Goal: Task Accomplishment & Management: Manage account settings

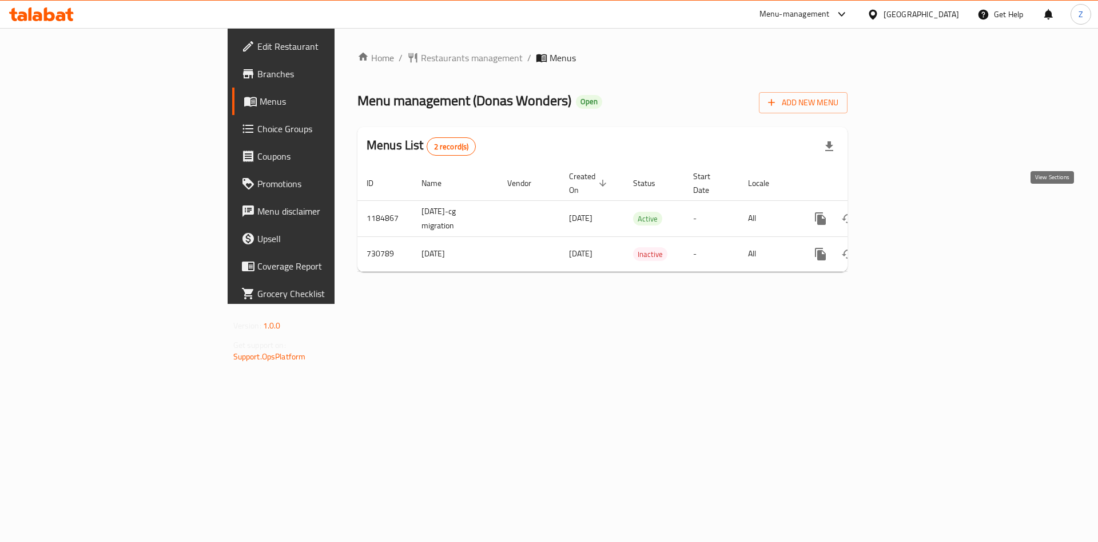
drag, startPoint x: 1055, startPoint y: 200, endPoint x: 1086, endPoint y: 302, distance: 106.9
click at [871, 302] on div "Home / Restaurants management / Menus Menu management ( Donas Wonders ) Open Ad…" at bounding box center [603, 166] width 536 height 276
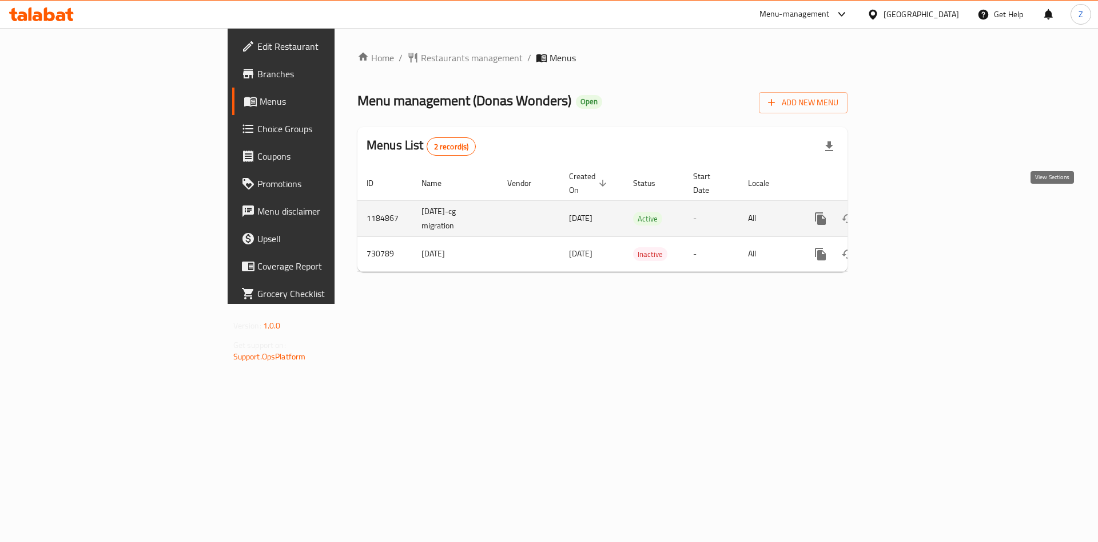
click at [910, 212] on icon "enhanced table" at bounding box center [903, 219] width 14 height 14
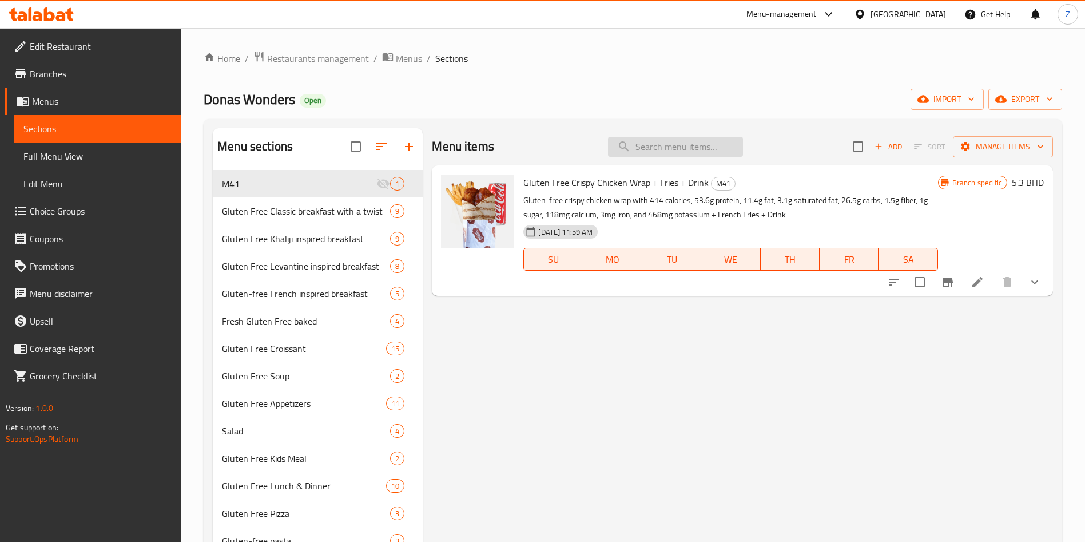
click at [681, 146] on input "search" at bounding box center [675, 147] width 135 height 20
type input "r"
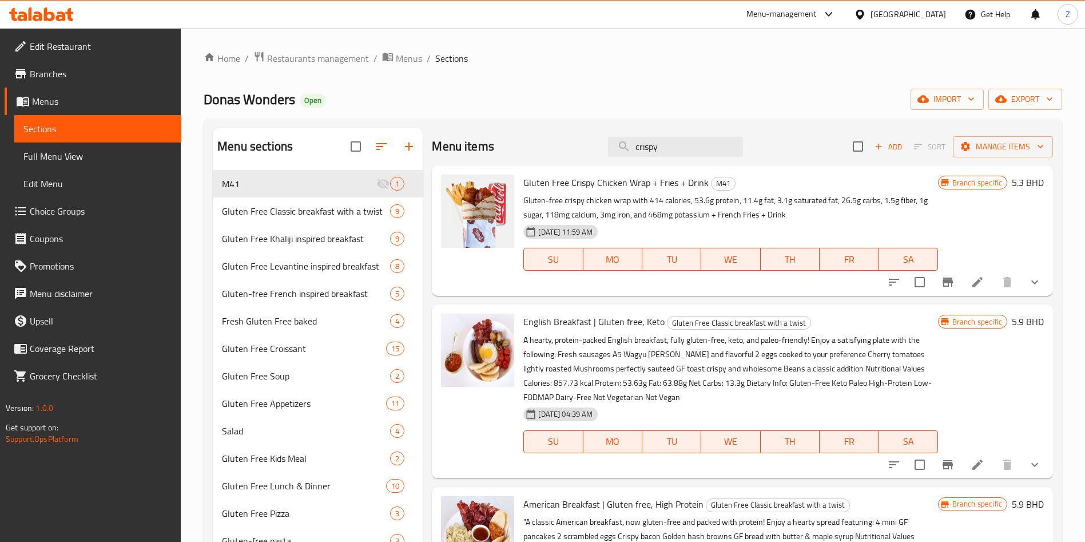
click at [845, 27] on div "Menu-management" at bounding box center [791, 14] width 108 height 27
click at [680, 142] on input "crispy" at bounding box center [675, 147] width 135 height 20
paste input "New name: Crispy chicken burger - Gluten free, Keto"
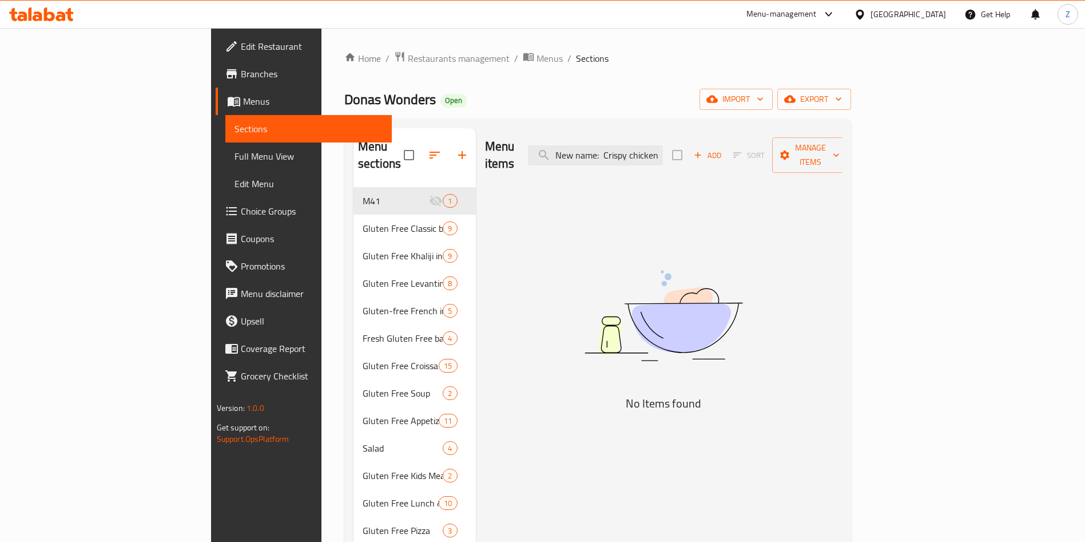
drag, startPoint x: 654, startPoint y: 145, endPoint x: 471, endPoint y: 149, distance: 183.1
click at [485, 149] on div "Menu items New name: Crispy chicken burger - Gluten free, Keto Add Sort Manage …" at bounding box center [663, 155] width 357 height 54
click at [663, 146] on input "New name: Crispy chicken burger - Gluten free, Keto" at bounding box center [595, 155] width 135 height 20
click at [843, 411] on div "Menu items crispy chicken burger Add Sort Manage items No Items found" at bounding box center [659, 503] width 367 height 750
click at [663, 147] on input "crispy chicken burger" at bounding box center [595, 155] width 135 height 20
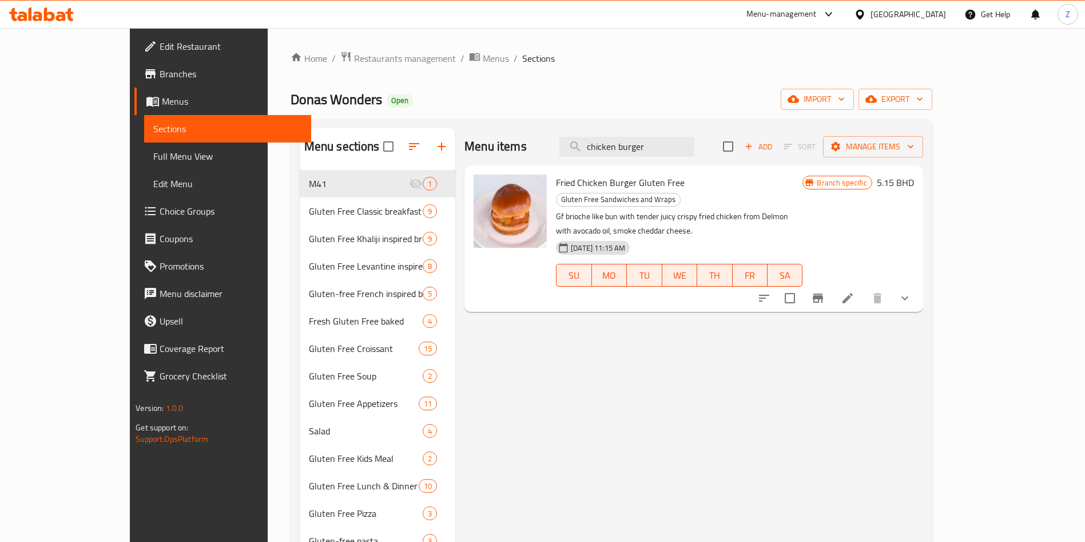
type input "chicken burger"
click at [855, 291] on icon at bounding box center [848, 298] width 14 height 14
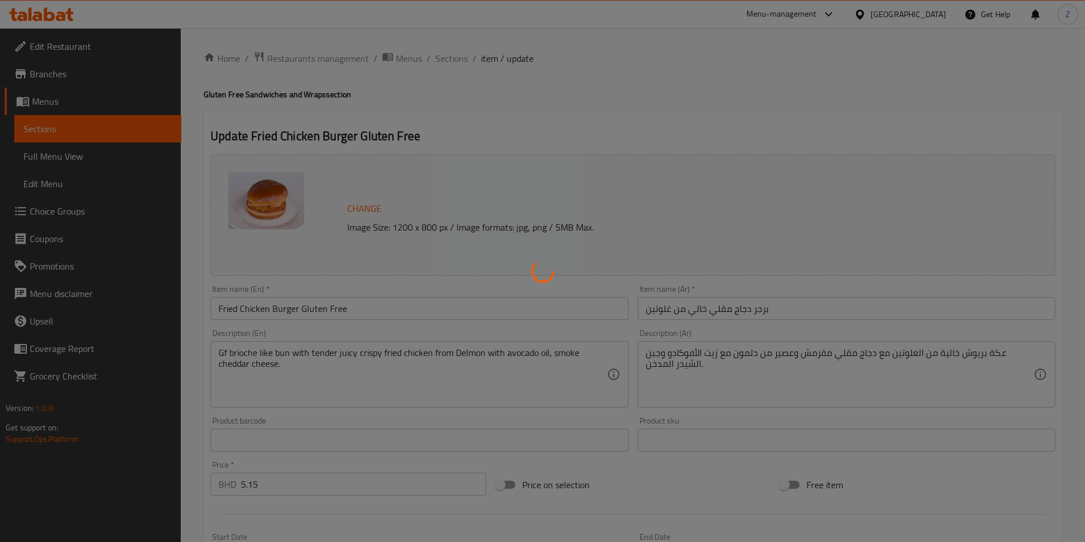
type input "اختيارك لجعلها وجبة:"
type input "0"
type input "1"
type input "إضافات"
type input "0"
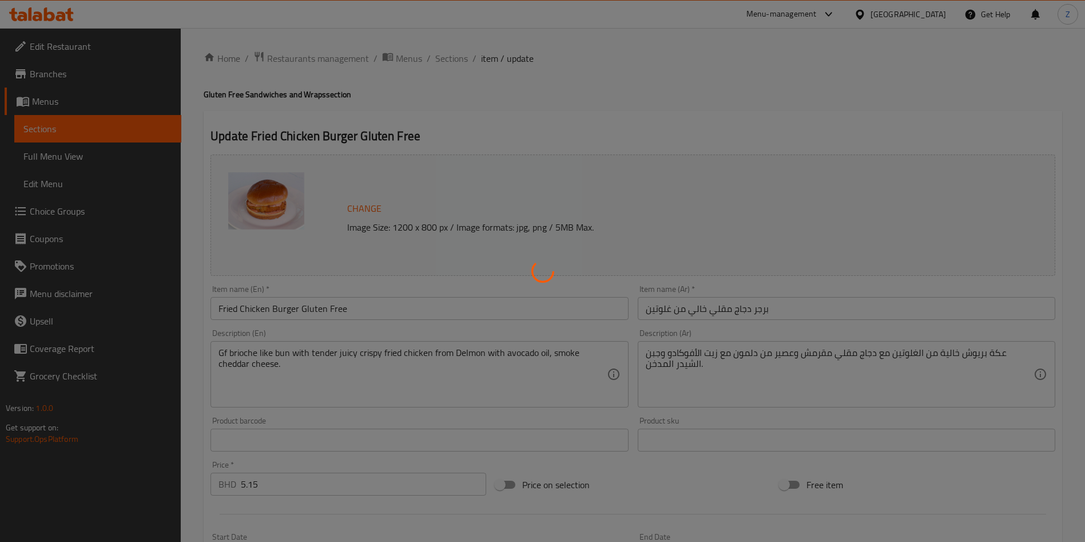
type input "1"
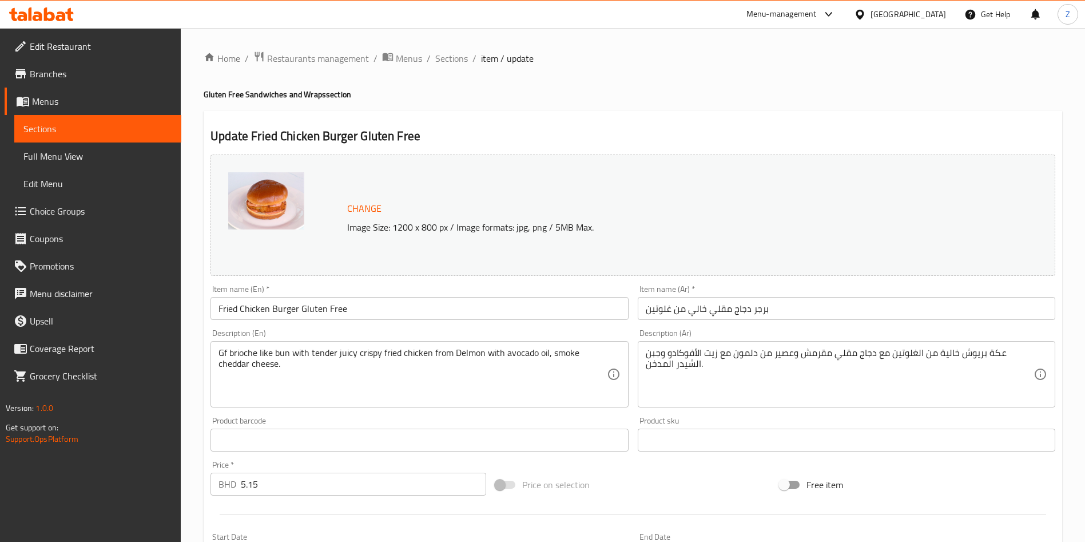
click at [953, 168] on div "Change Image Size: 1200 x 800 px / Image formats: jpg, png / 5MB Max." at bounding box center [632, 214] width 845 height 121
click at [390, 302] on input "Fried Chicken Burger Gluten Free" at bounding box center [419, 308] width 418 height 23
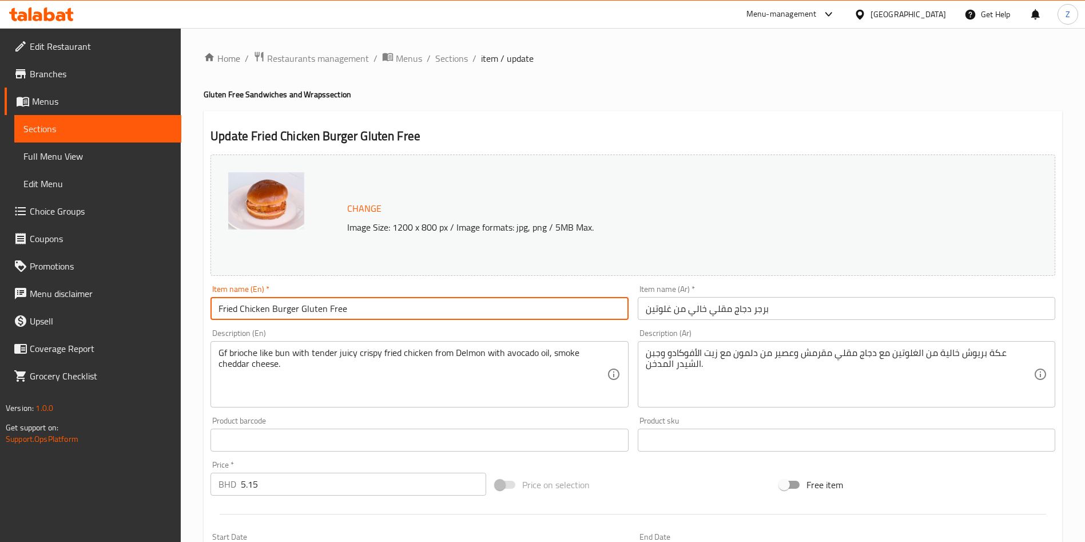
paste input "Crispy chicken burger - Gluten free, Keto"
type input "Crispy chicken burger - Gluten free, Keto"
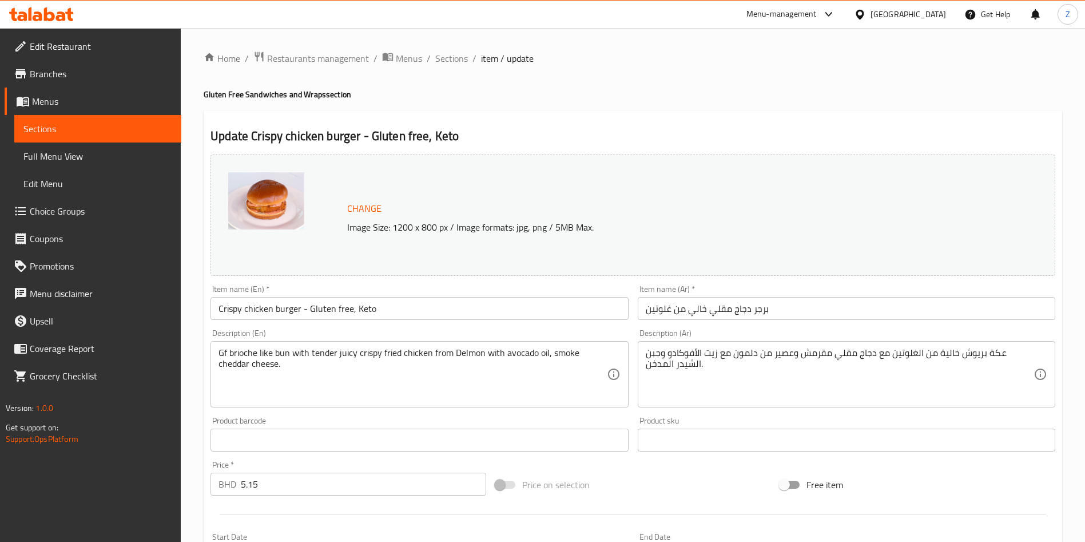
drag, startPoint x: 887, startPoint y: 386, endPoint x: 887, endPoint y: 392, distance: 6.9
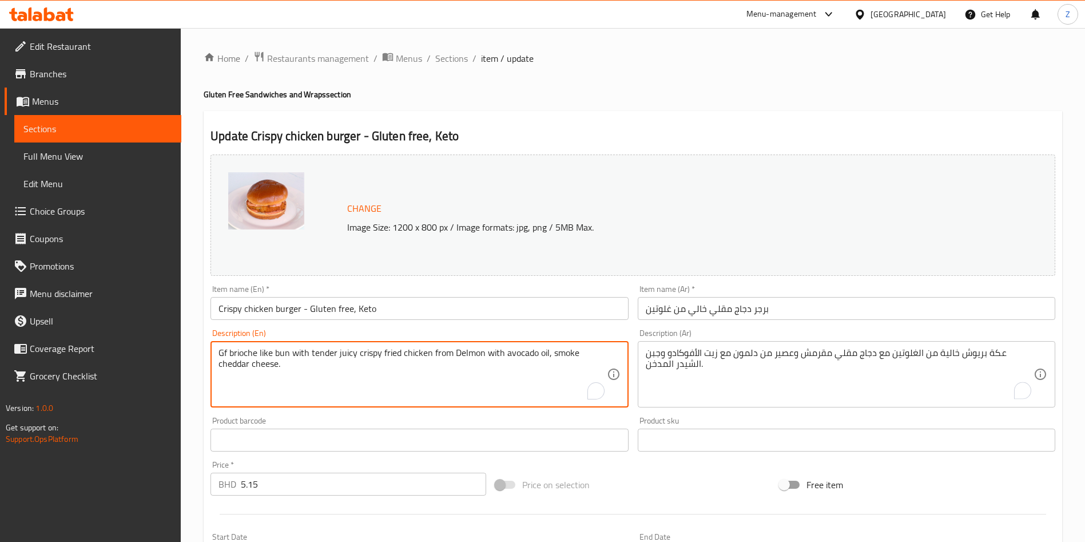
click at [464, 387] on textarea "Gf brioche like bun with tender juicy crispy fried chicken from Delmon with avo…" at bounding box center [412, 374] width 388 height 54
paste textarea "[PERSON_NAME] free brioche bun with tender juicy crispy fried chicken from [PER…"
type textarea "Gluten free brioche bun with tender juicy crispy fried chicken from [PERSON_NAM…"
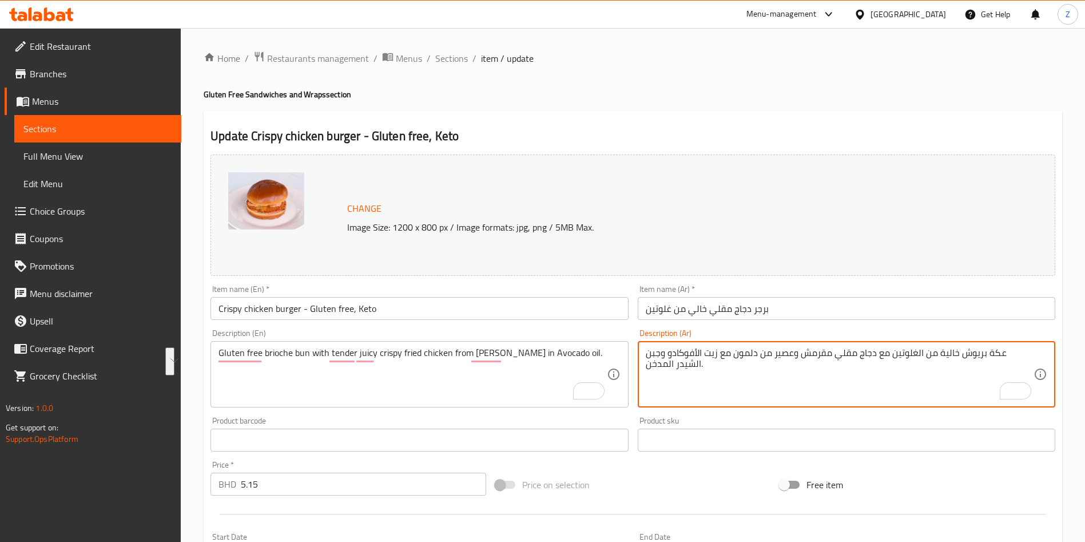
paste textarea "بز بريوش خالي من الغلوتين مع دجاج مقرمش طري من [GEOGRAPHIC_DATA]، مقلي بزيت الأ…"
click at [820, 387] on textarea "خبز بريوش خالي من الغلوتين مع دجاج مقرمش طري من [GEOGRAPHIC_DATA]، مقلي بزيت ال…" at bounding box center [840, 374] width 388 height 54
type textarea "خبز بريوش خالي من الغلوتين مع دجاج مقرمش طري من [GEOGRAPHIC_DATA]، مقلي بزيت ال…"
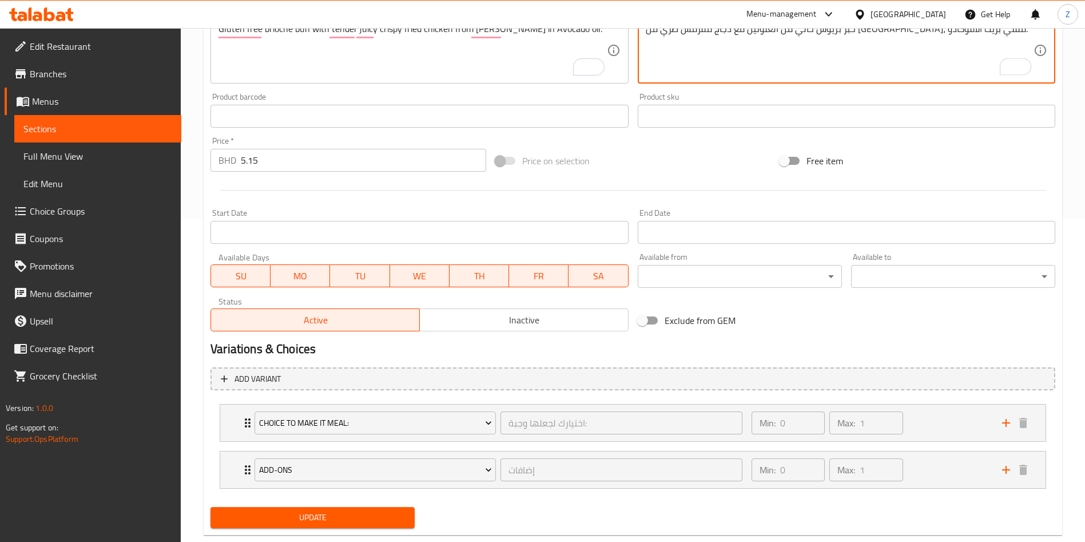
scroll to position [349, 0]
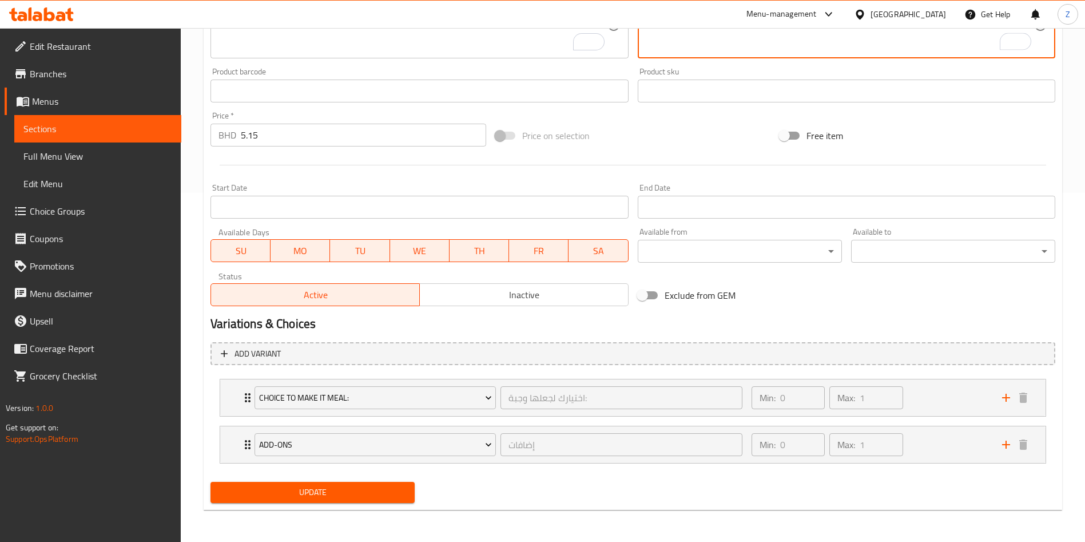
click at [319, 491] on span "Update" at bounding box center [313, 492] width 186 height 14
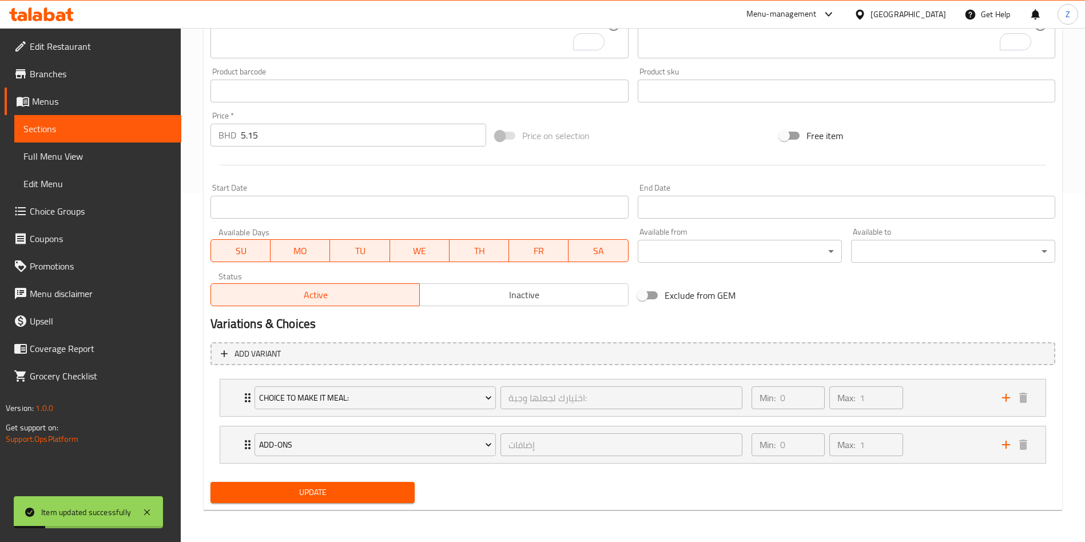
click at [915, 299] on div "Exclude from GEM" at bounding box center [775, 295] width 285 height 31
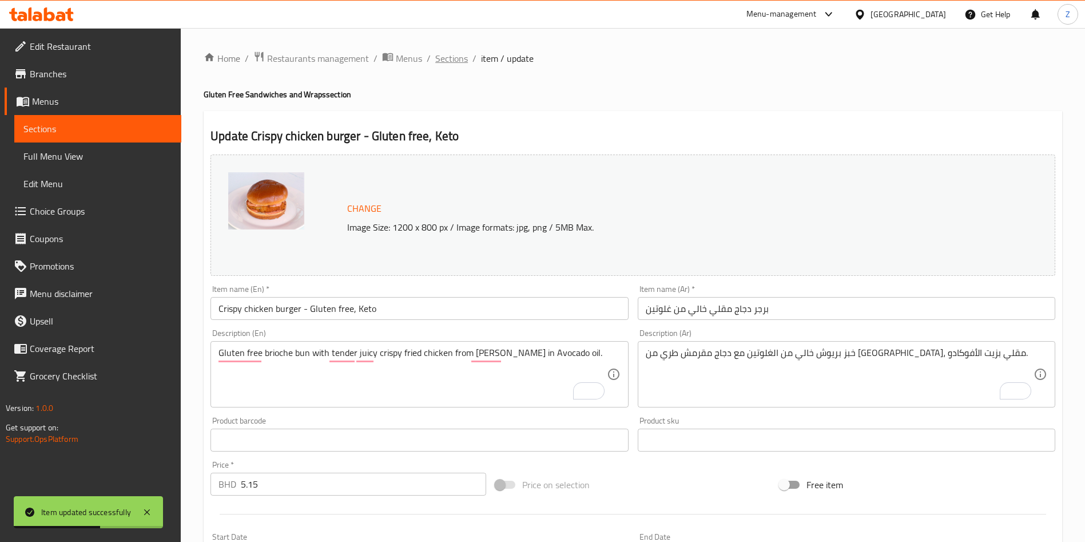
click at [458, 51] on span "Sections" at bounding box center [451, 58] width 33 height 14
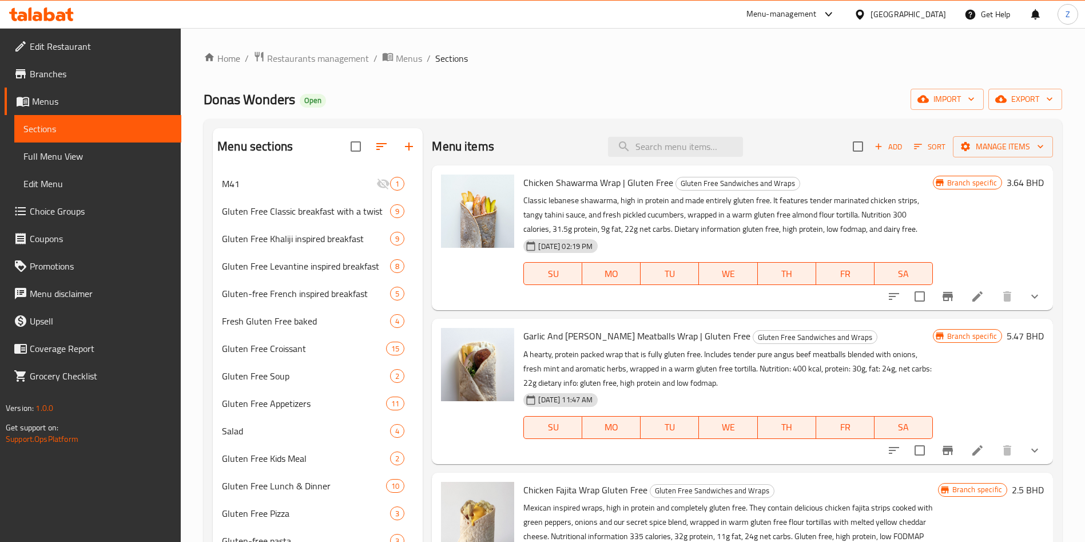
click at [858, 100] on div "Donas Wonders Open import export" at bounding box center [633, 99] width 859 height 21
click at [780, 95] on div "Donas Wonders Open import export" at bounding box center [633, 99] width 859 height 21
click at [778, 95] on div "Donas Wonders Open import export" at bounding box center [633, 99] width 859 height 21
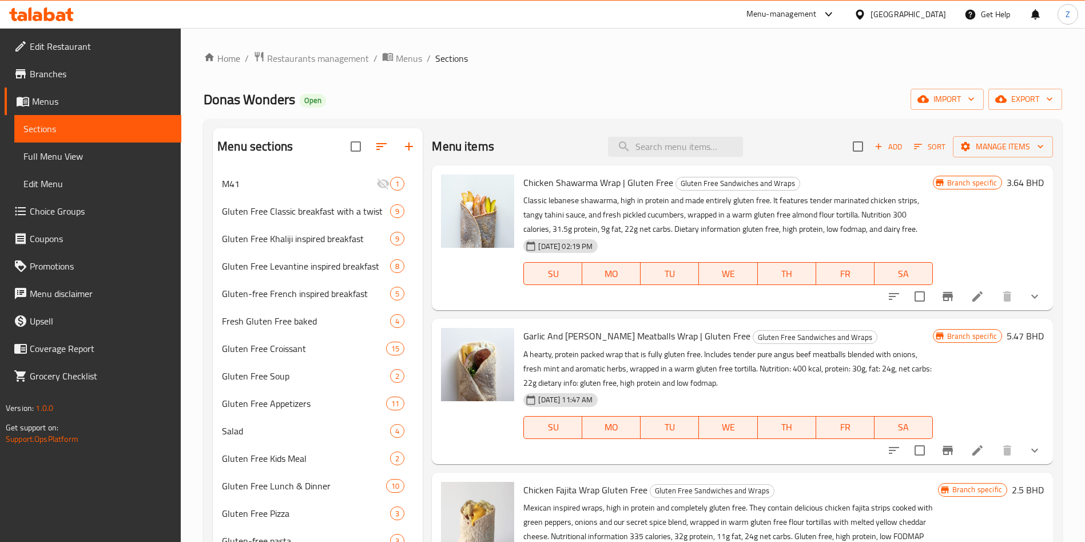
click at [746, 98] on div "Donas Wonders Open import export" at bounding box center [633, 99] width 859 height 21
click at [845, 102] on div "Donas Wonders Open import export" at bounding box center [633, 99] width 859 height 21
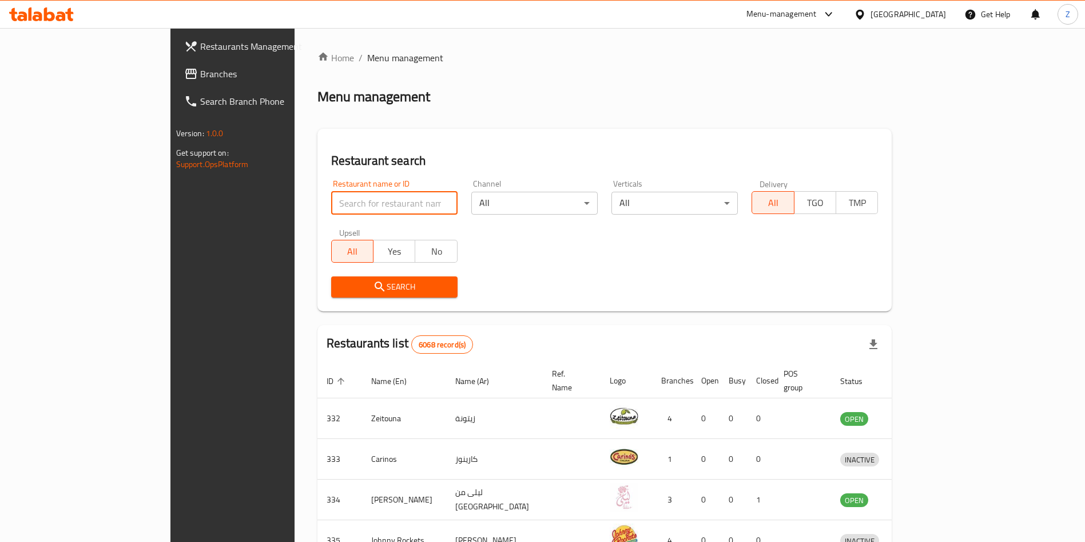
click at [331, 196] on input "search" at bounding box center [394, 203] width 126 height 23
